Goal: Find contact information: Obtain details needed to contact an individual or organization

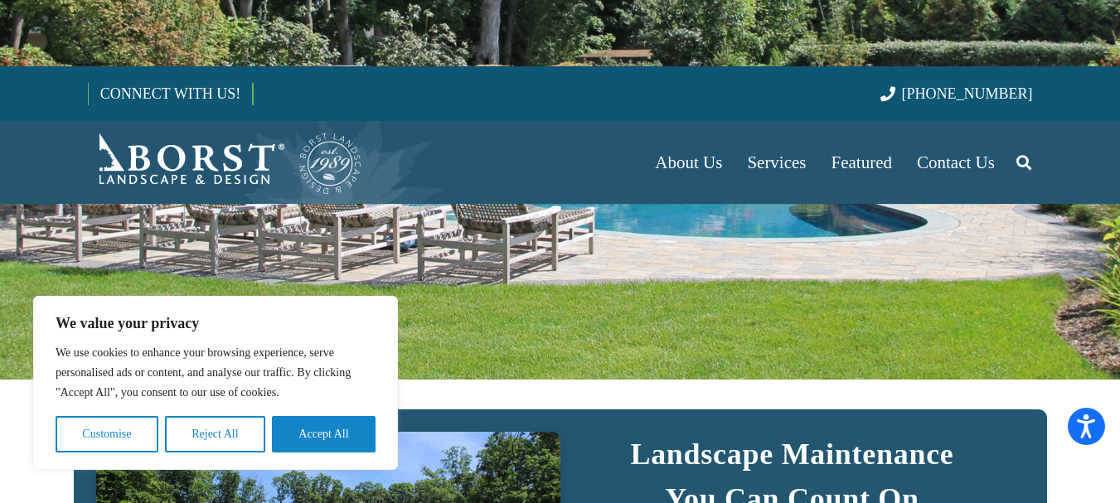
scroll to position [221, 0]
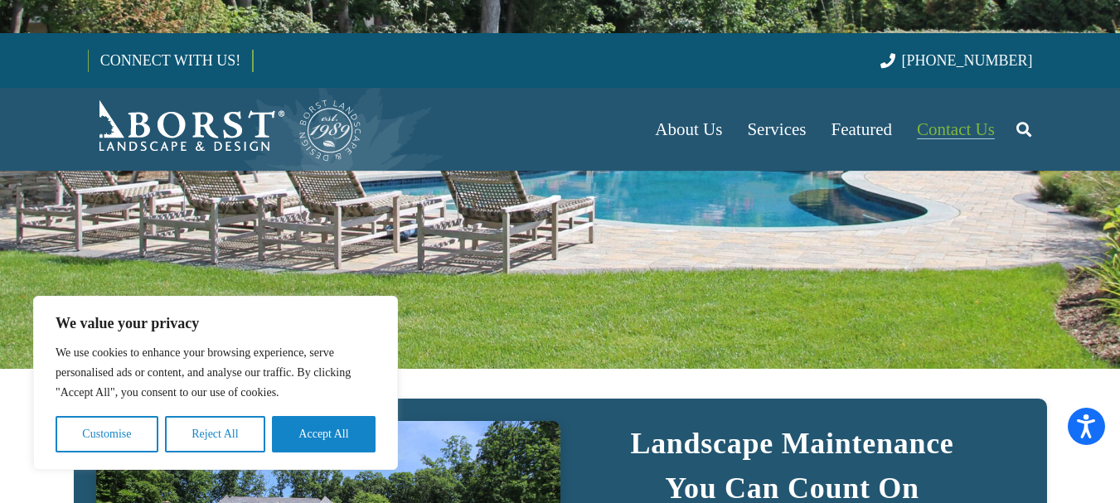
click at [986, 130] on span "Contact Us" at bounding box center [956, 129] width 78 height 20
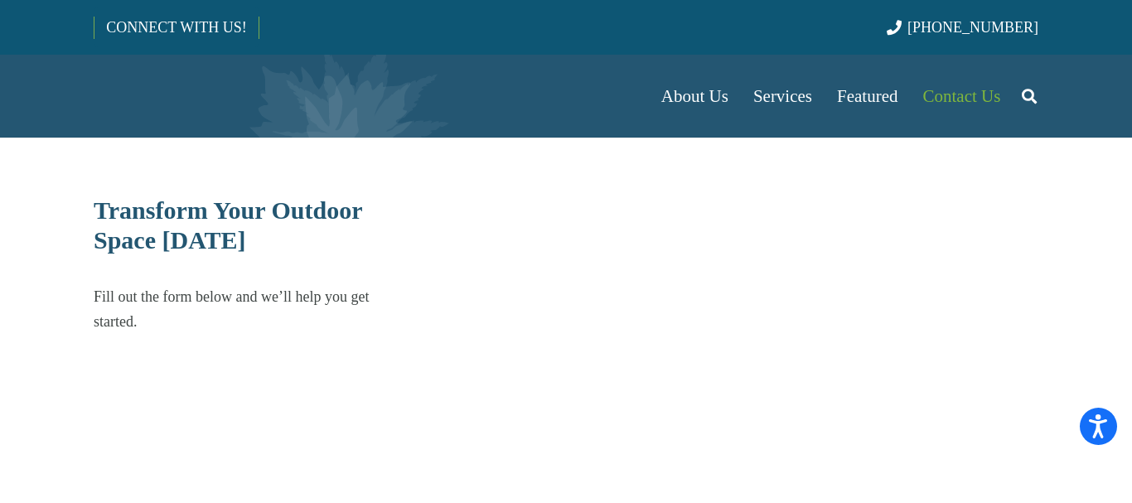
select select "******"
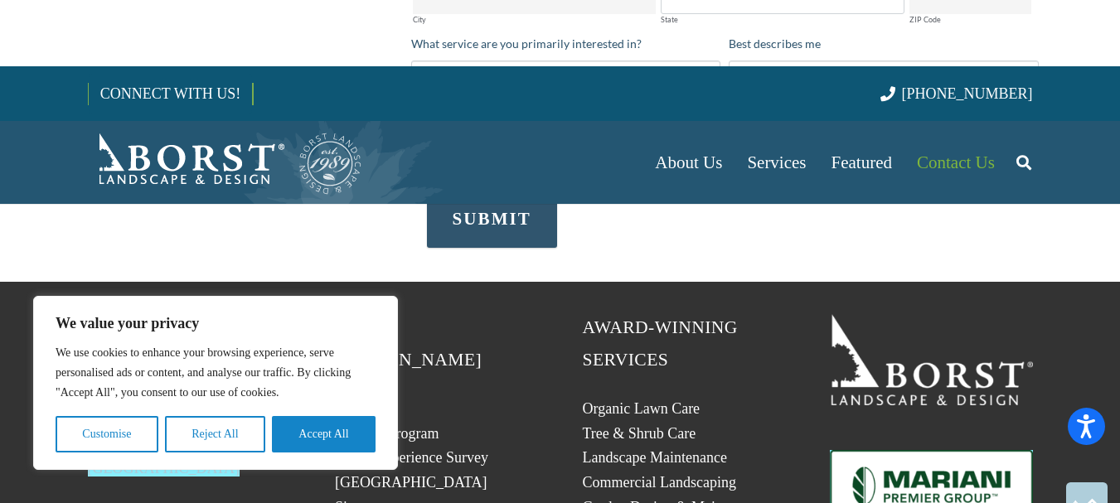
scroll to position [884, 0]
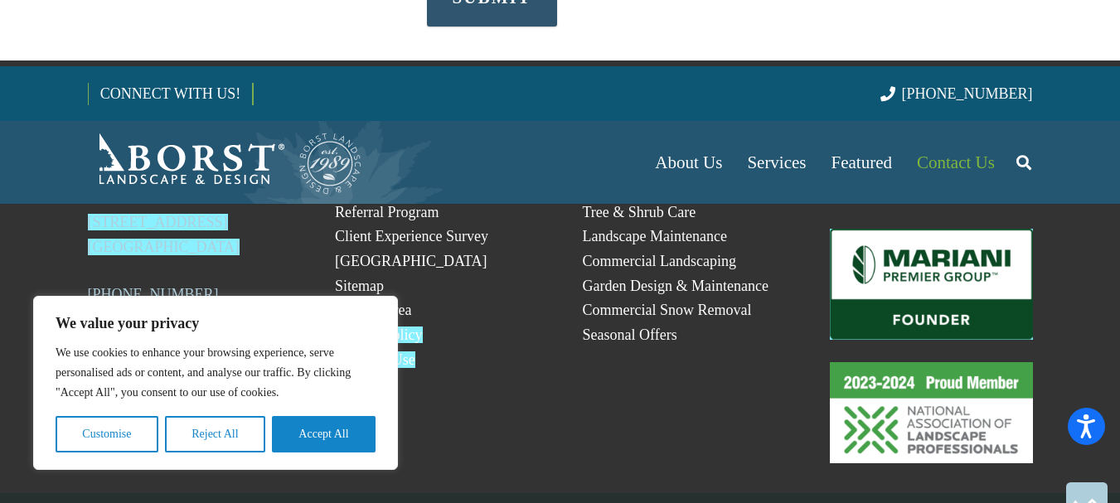
click at [208, 446] on button "Reject All" at bounding box center [215, 434] width 100 height 36
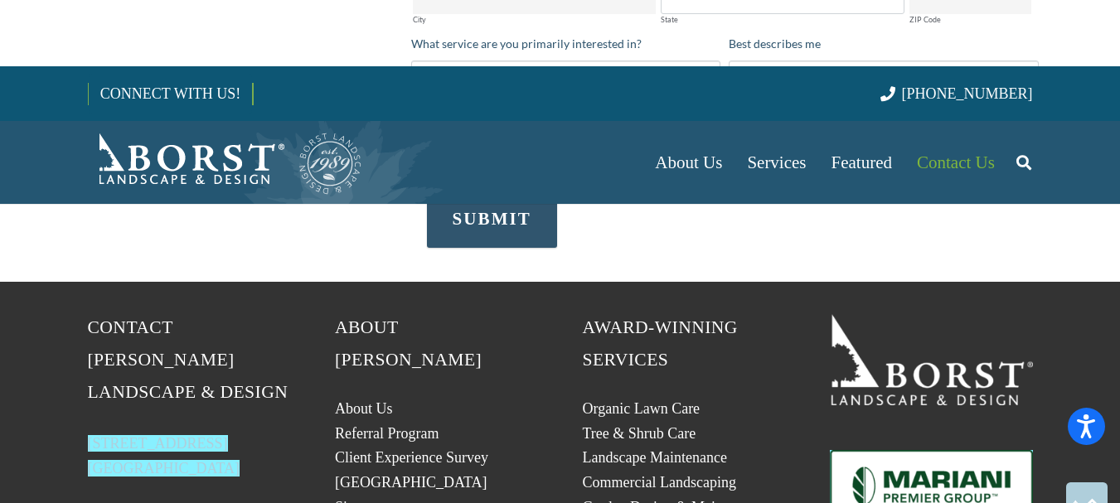
scroll to position [773, 0]
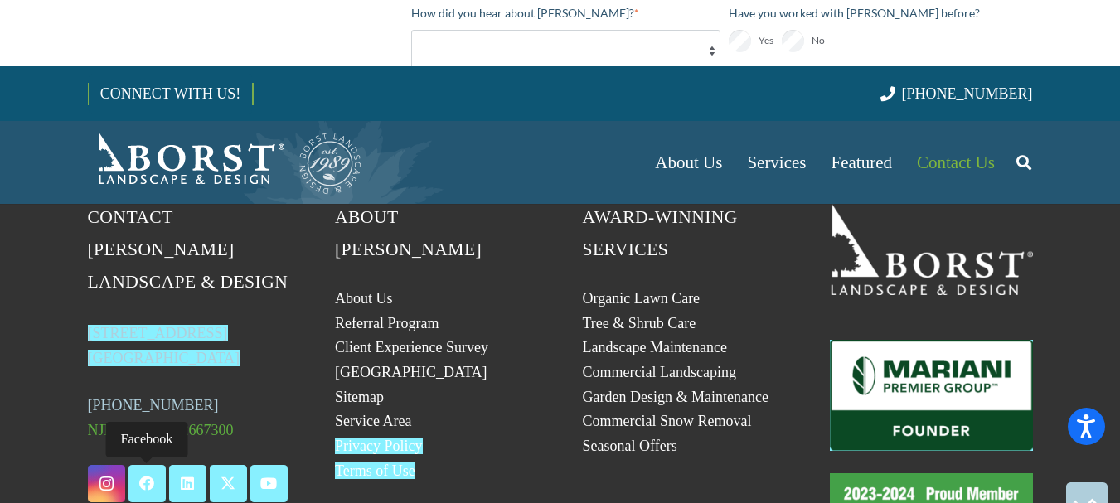
click at [153, 465] on icon "Facebook" at bounding box center [146, 483] width 37 height 37
click at [371, 438] on link "Privacy Policy" at bounding box center [379, 446] width 88 height 17
